Goal: Information Seeking & Learning: Stay updated

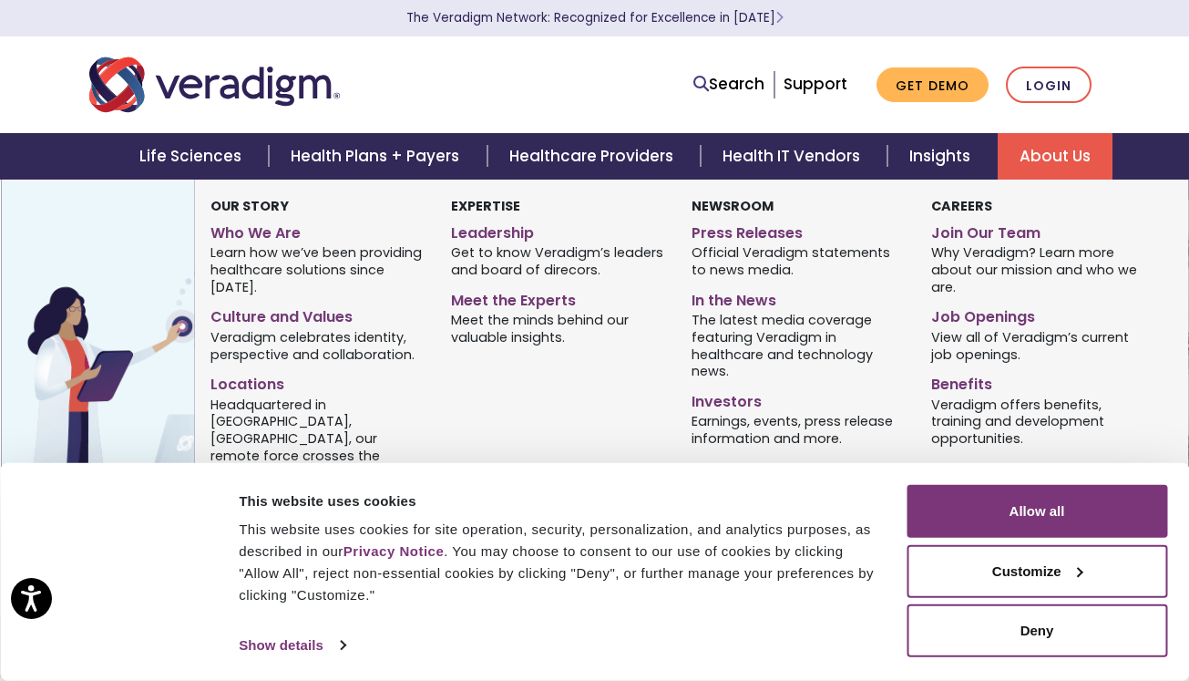
click at [1051, 166] on link "About Us" at bounding box center [1055, 156] width 115 height 46
click at [1068, 159] on link "About Us" at bounding box center [1055, 156] width 115 height 46
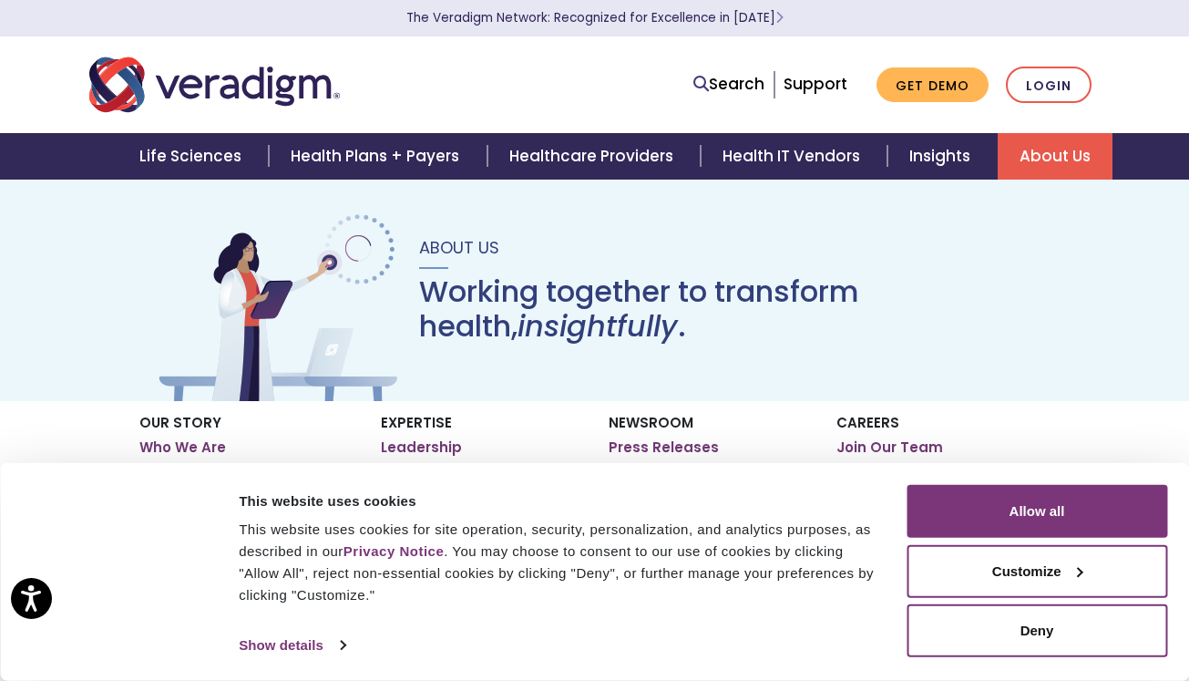
click at [1061, 152] on link "About Us" at bounding box center [1055, 156] width 115 height 46
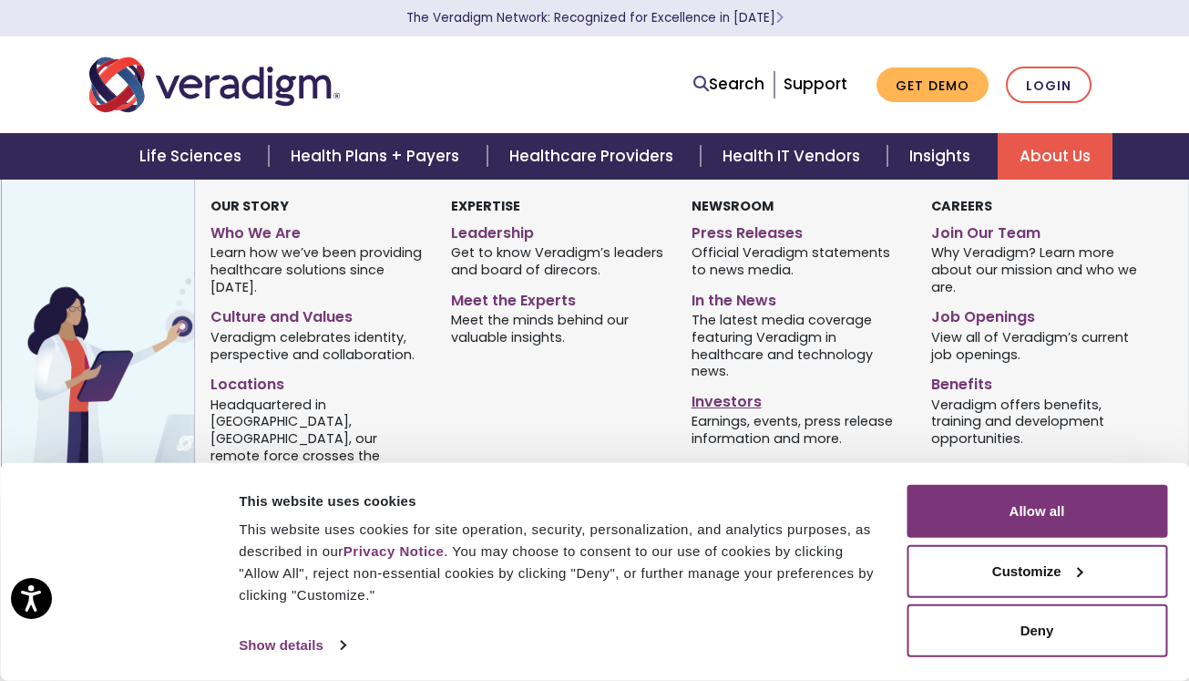
click at [733, 401] on link "Investors" at bounding box center [798, 398] width 213 height 26
click at [751, 294] on link "In the News" at bounding box center [798, 297] width 213 height 26
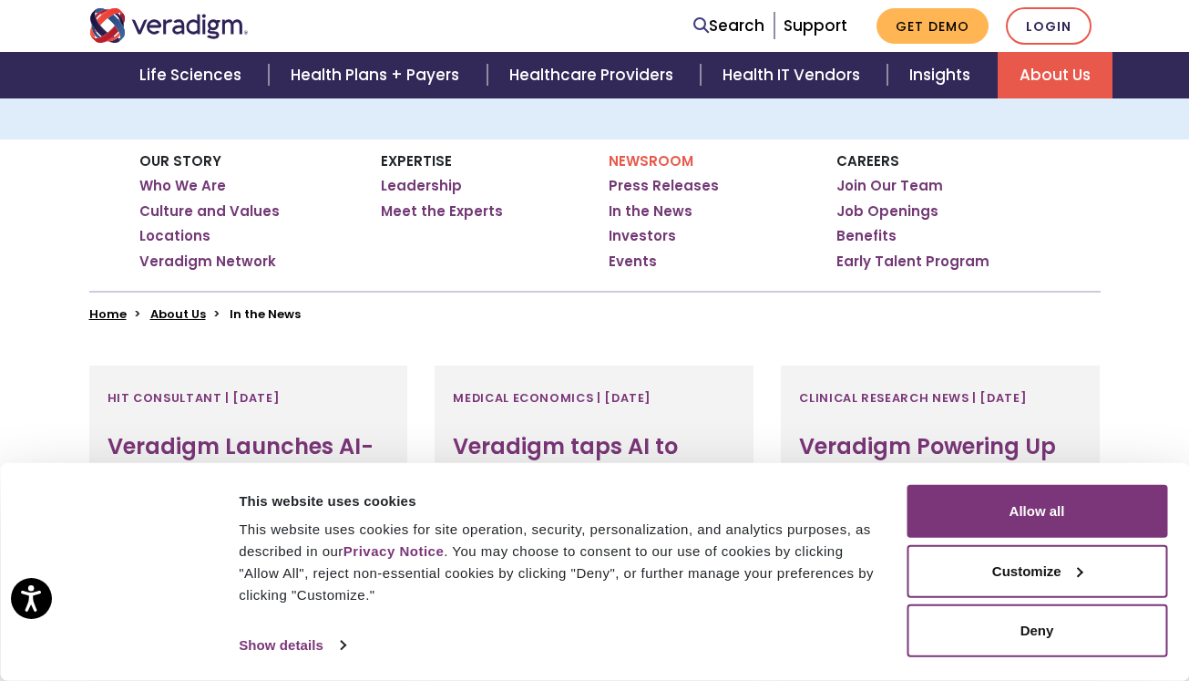
scroll to position [260, 0]
